Goal: Task Accomplishment & Management: Use online tool/utility

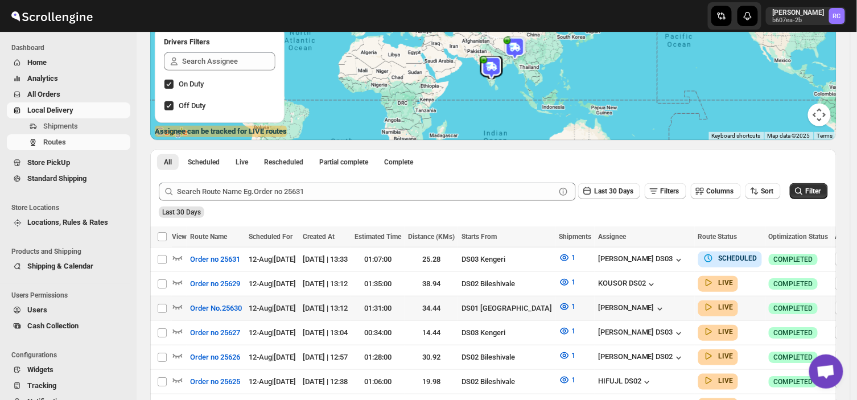
scroll to position [130, 0]
click at [69, 124] on span "Shipments" at bounding box center [60, 126] width 35 height 9
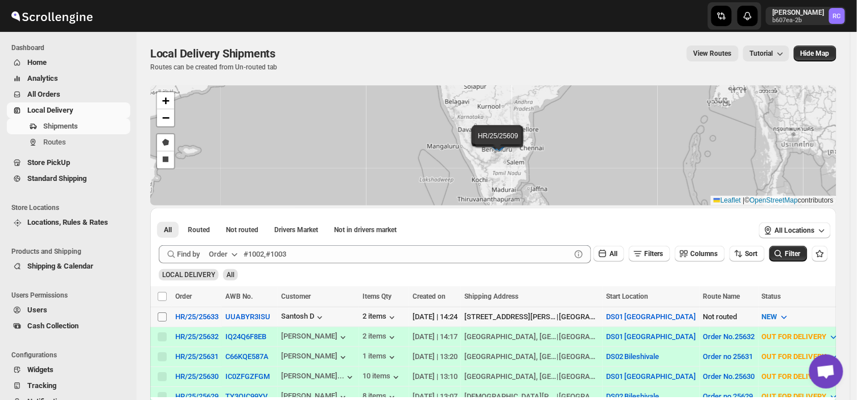
click at [165, 316] on input "Select shipment" at bounding box center [162, 316] width 9 height 9
checkbox input "true"
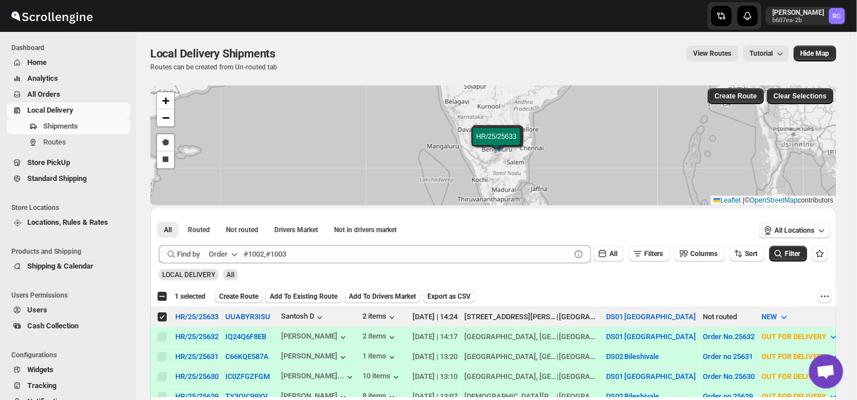
click at [226, 297] on span "Create Route" at bounding box center [238, 296] width 39 height 9
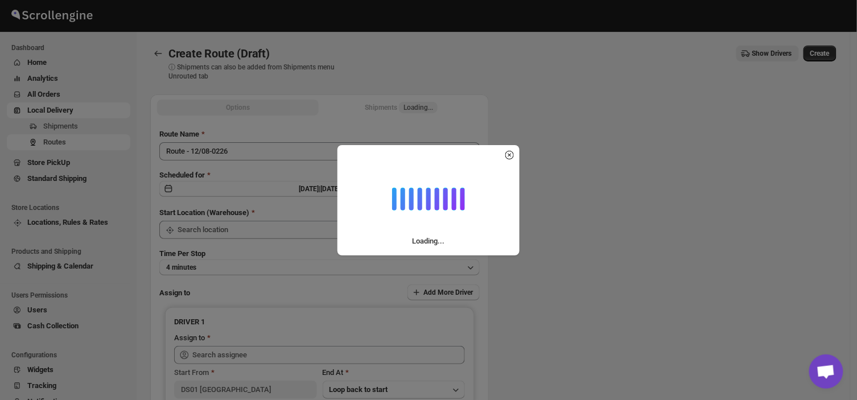
type input "DS01 [GEOGRAPHIC_DATA]"
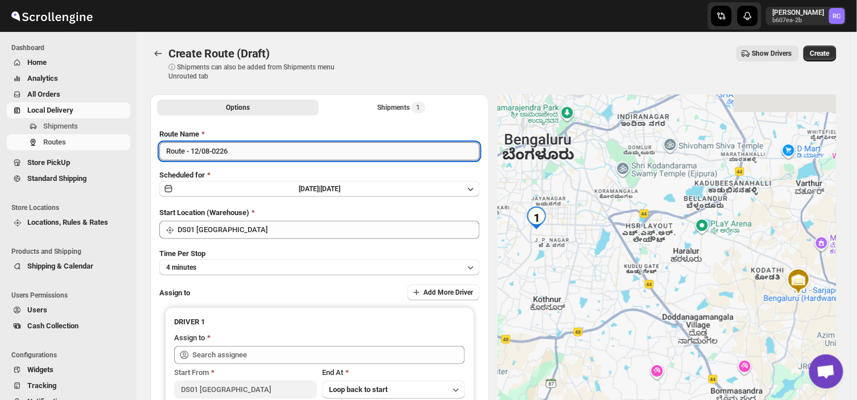
click at [233, 150] on input "Route - 12/08-0226" at bounding box center [319, 151] width 320 height 18
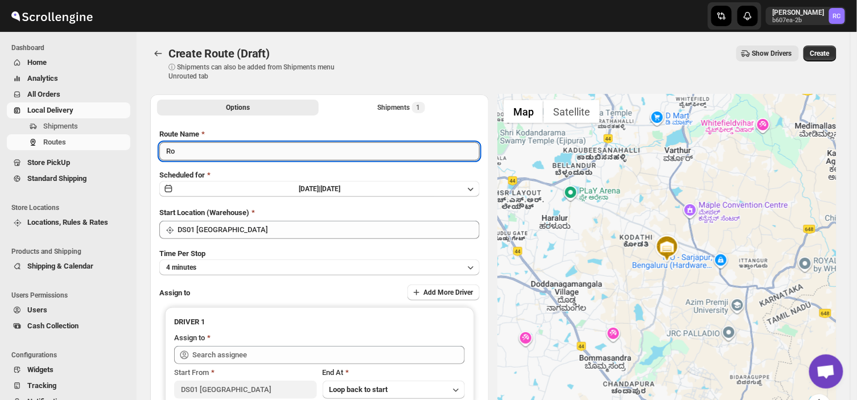
type input "R"
type input "Order no 25633"
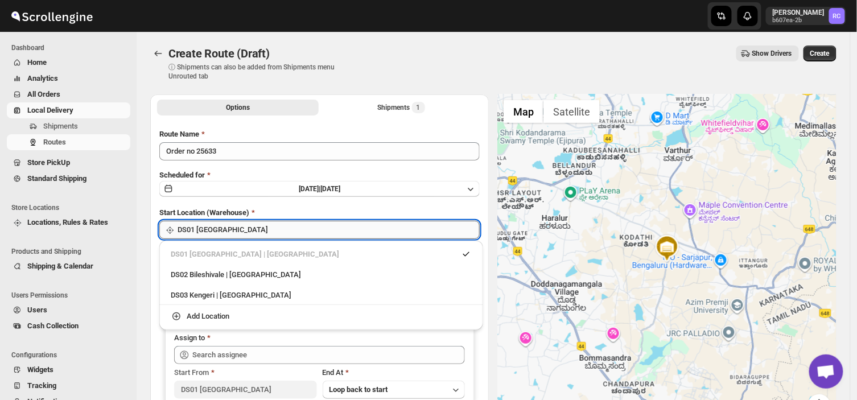
click at [245, 224] on input "DS01 [GEOGRAPHIC_DATA]" at bounding box center [329, 230] width 302 height 18
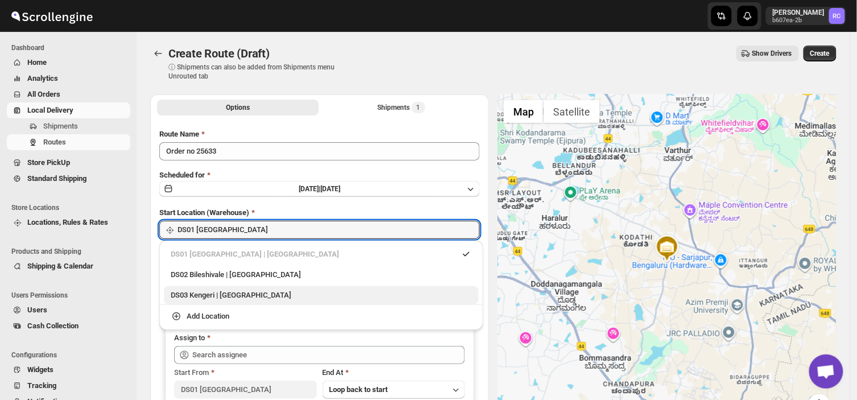
click at [216, 294] on div "DS03 Kengeri | [GEOGRAPHIC_DATA]" at bounding box center [321, 295] width 301 height 11
type input "DS03 Kengeri"
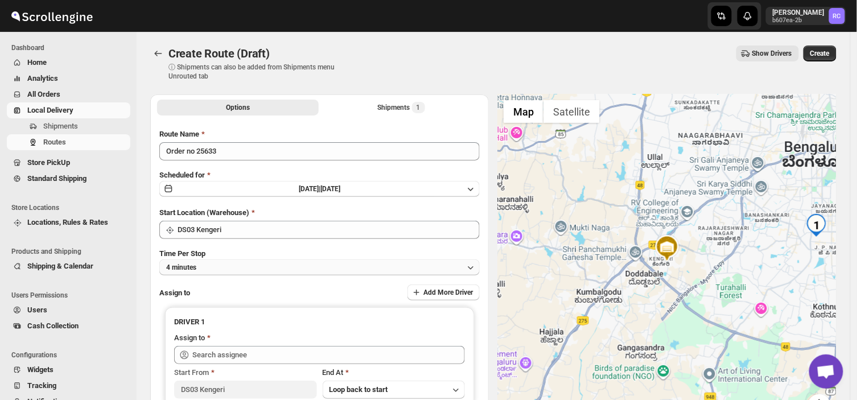
click at [220, 264] on button "4 minutes" at bounding box center [319, 268] width 320 height 16
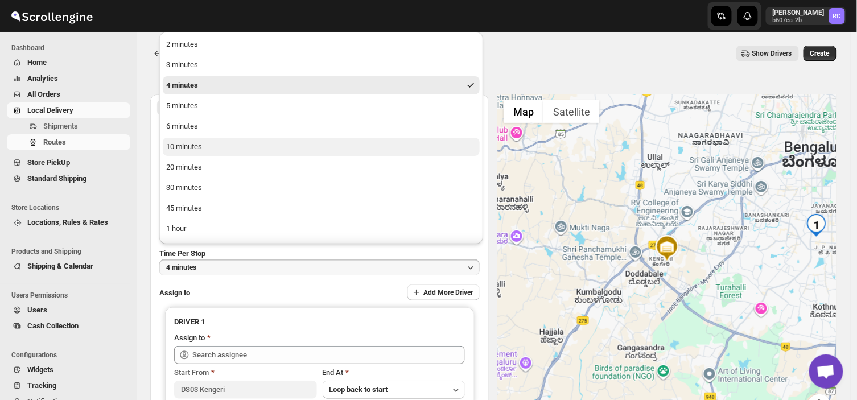
click at [197, 147] on div "10 minutes" at bounding box center [184, 146] width 36 height 11
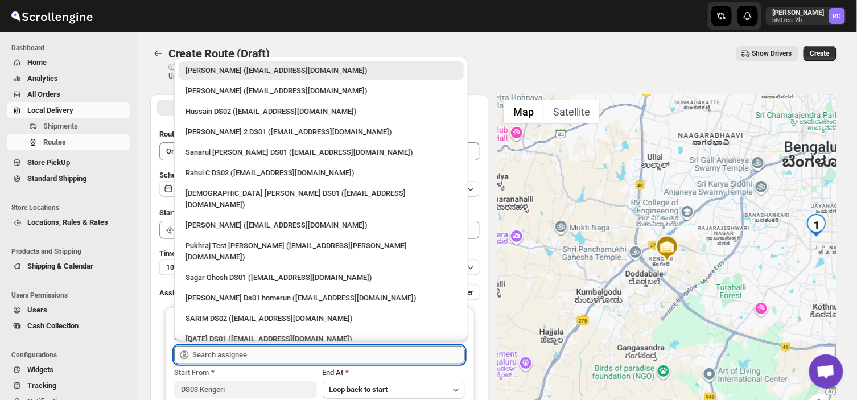
click at [248, 354] on input "text" at bounding box center [328, 355] width 273 height 18
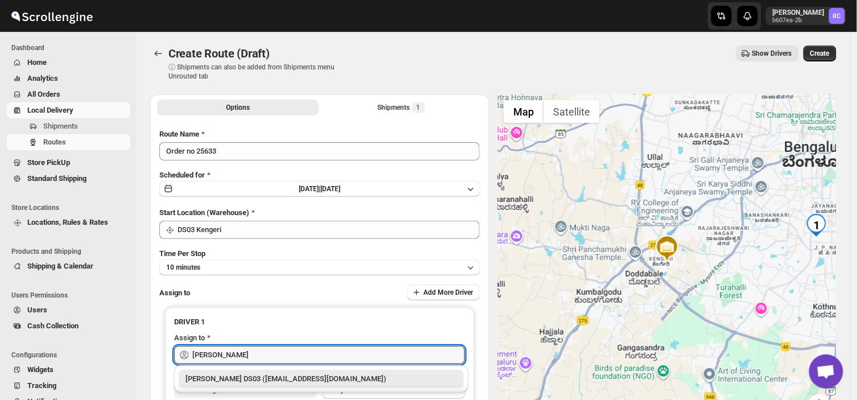
click at [291, 382] on div "[PERSON_NAME] DS03 ([EMAIL_ADDRESS][DOMAIN_NAME])" at bounding box center [321, 378] width 271 height 11
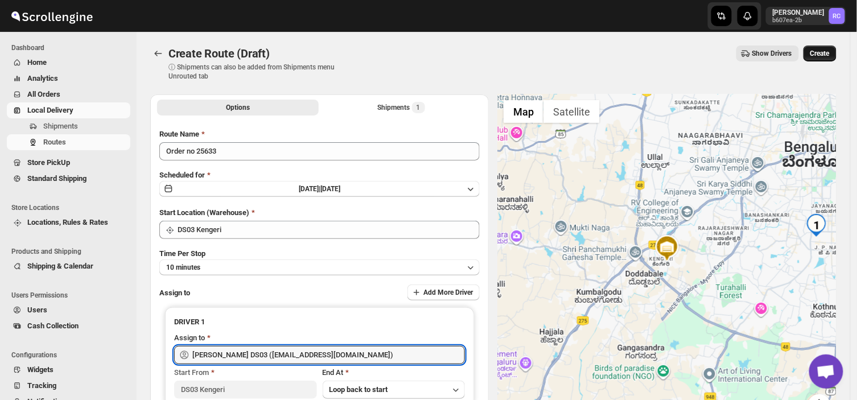
type input "[PERSON_NAME] DS03 ([EMAIL_ADDRESS][DOMAIN_NAME])"
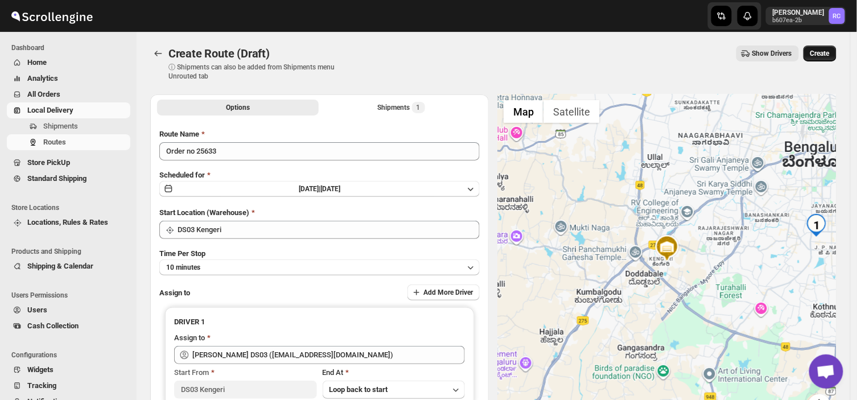
click at [821, 49] on span "Create" at bounding box center [819, 53] width 19 height 9
